Goal: Find specific page/section: Find specific page/section

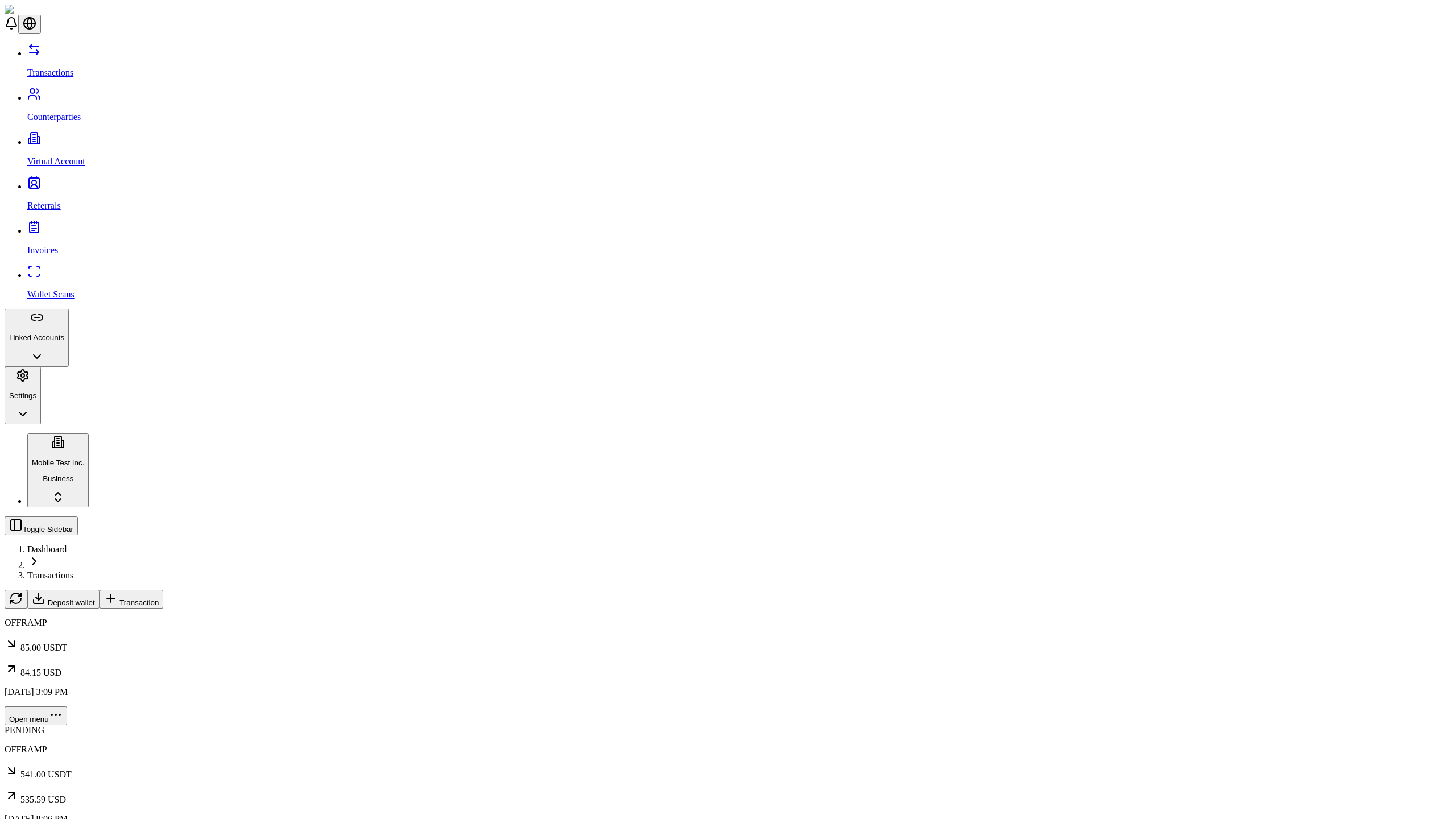
click at [159, 598] on span "Transaction" at bounding box center [139, 602] width 39 height 9
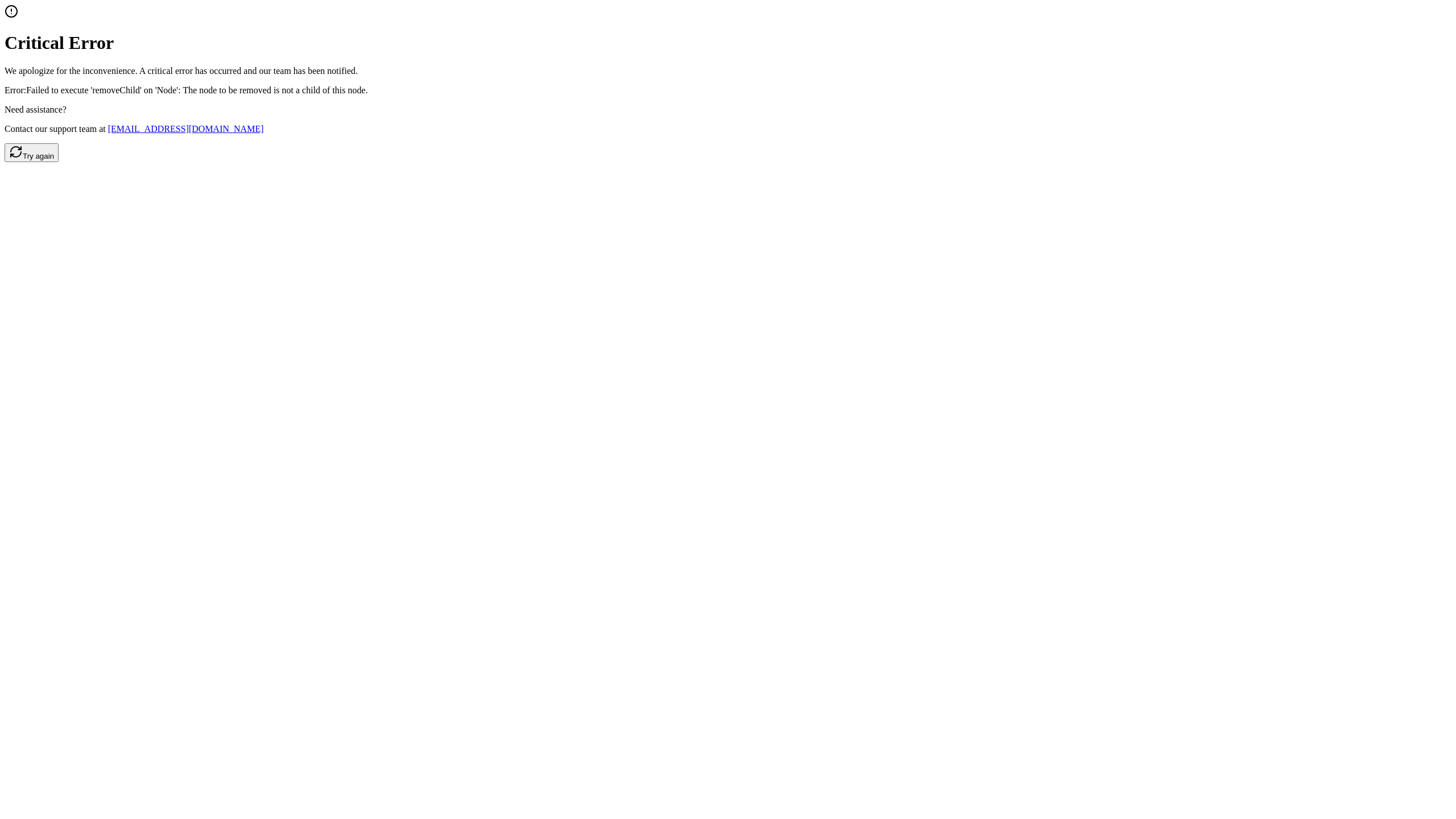
click at [59, 162] on button "Try again" at bounding box center [31, 152] width 54 height 19
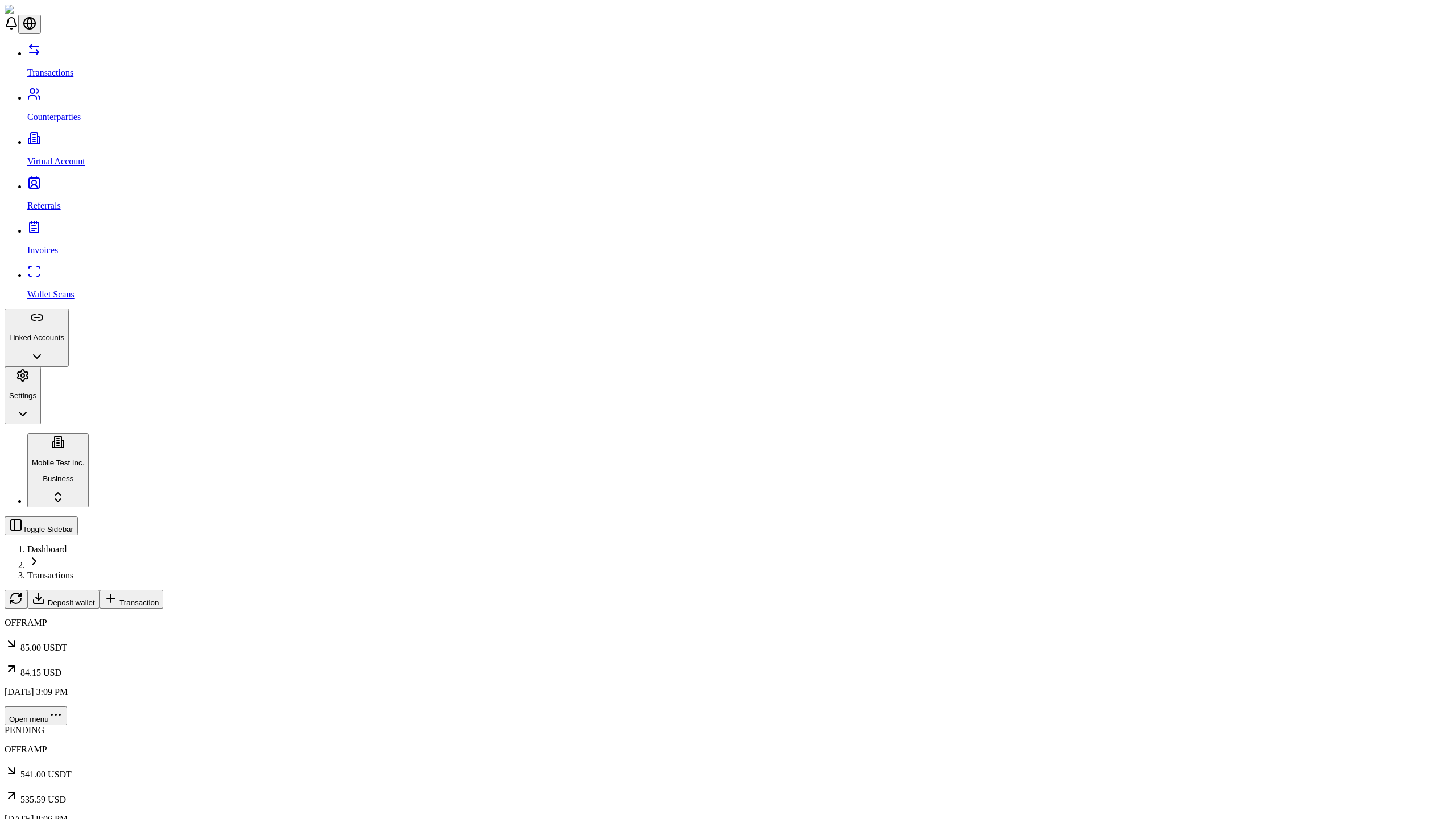
click at [159, 598] on span "Transaction" at bounding box center [139, 602] width 39 height 9
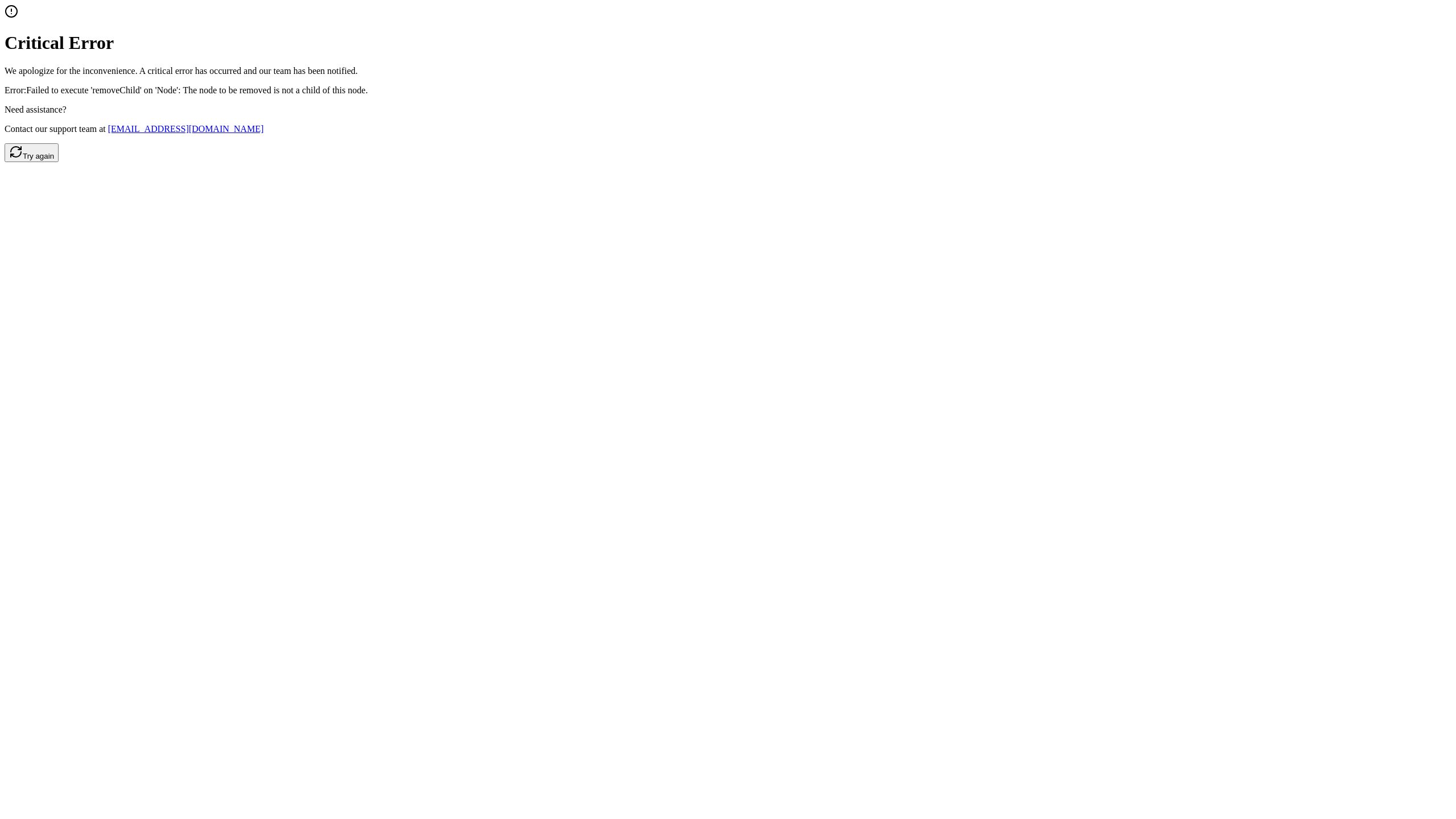
click at [59, 162] on button "Try again" at bounding box center [31, 152] width 54 height 19
click at [728, 96] on p "Error: Failed to execute 'removeChild' on 'Node': The node to be removed is not…" at bounding box center [728, 90] width 1447 height 10
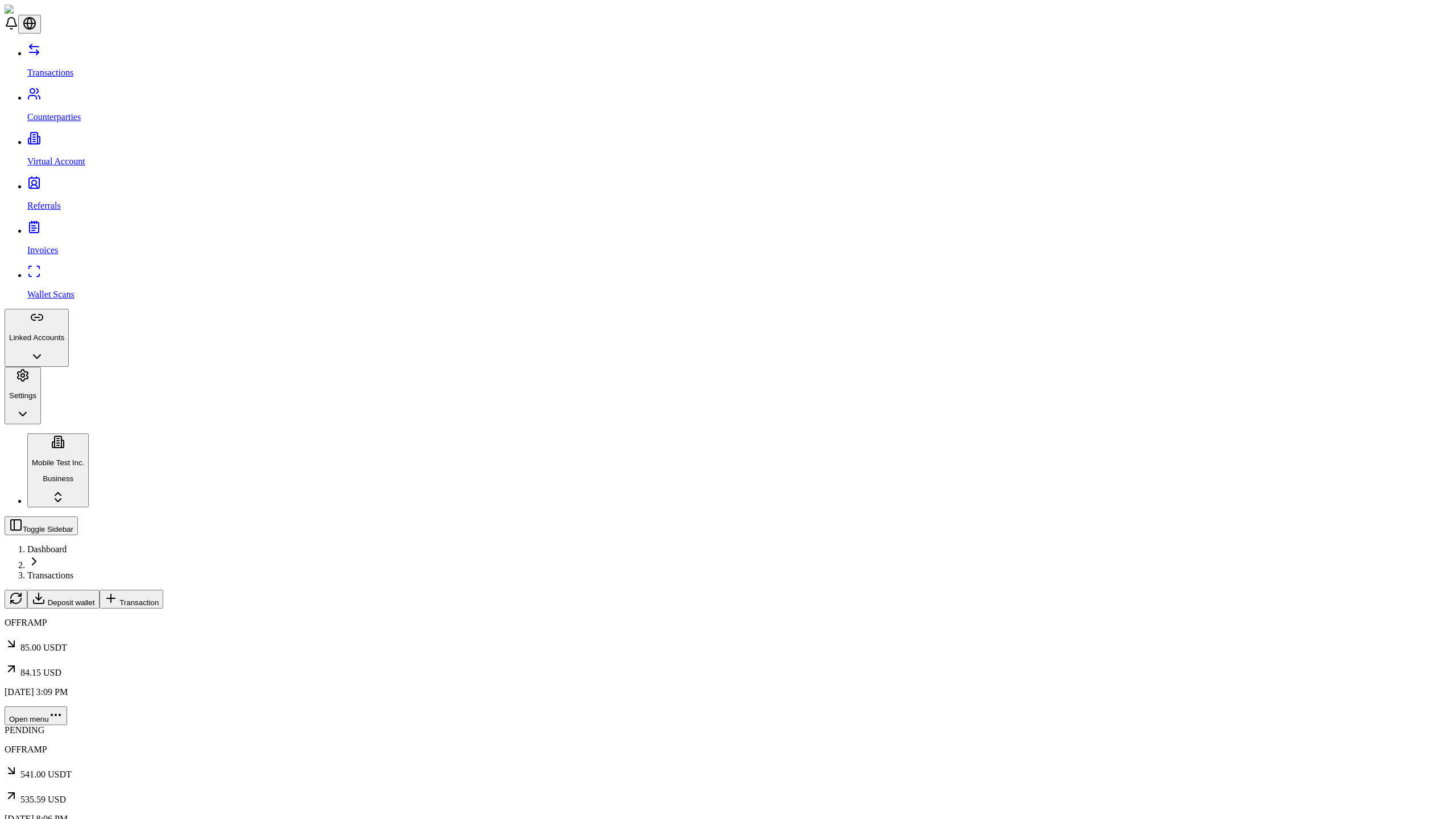
click at [159, 598] on span "Transaction" at bounding box center [139, 602] width 39 height 9
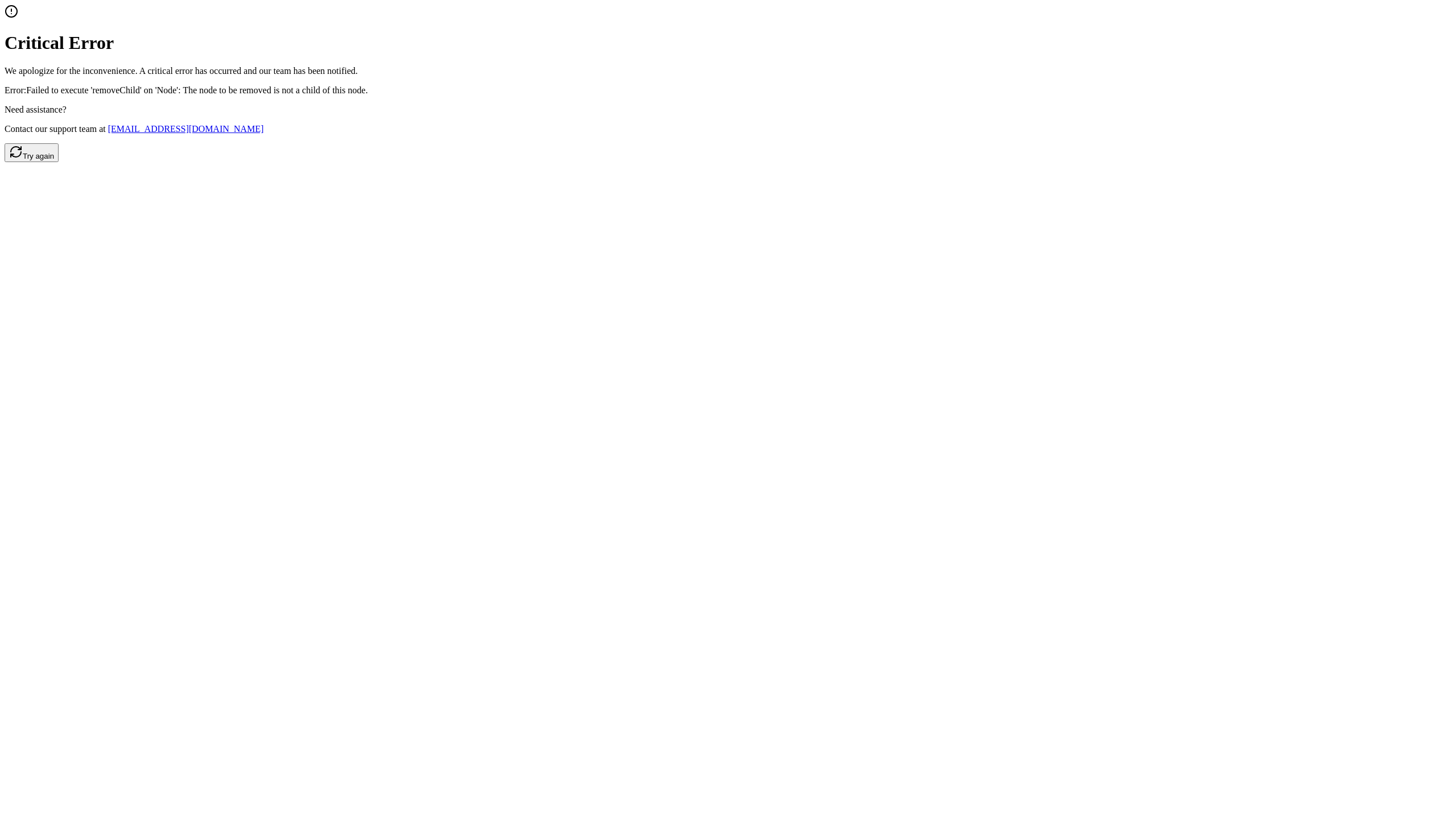
click at [59, 162] on button "Try again" at bounding box center [31, 152] width 54 height 19
